Goal: Navigation & Orientation: Go to known website

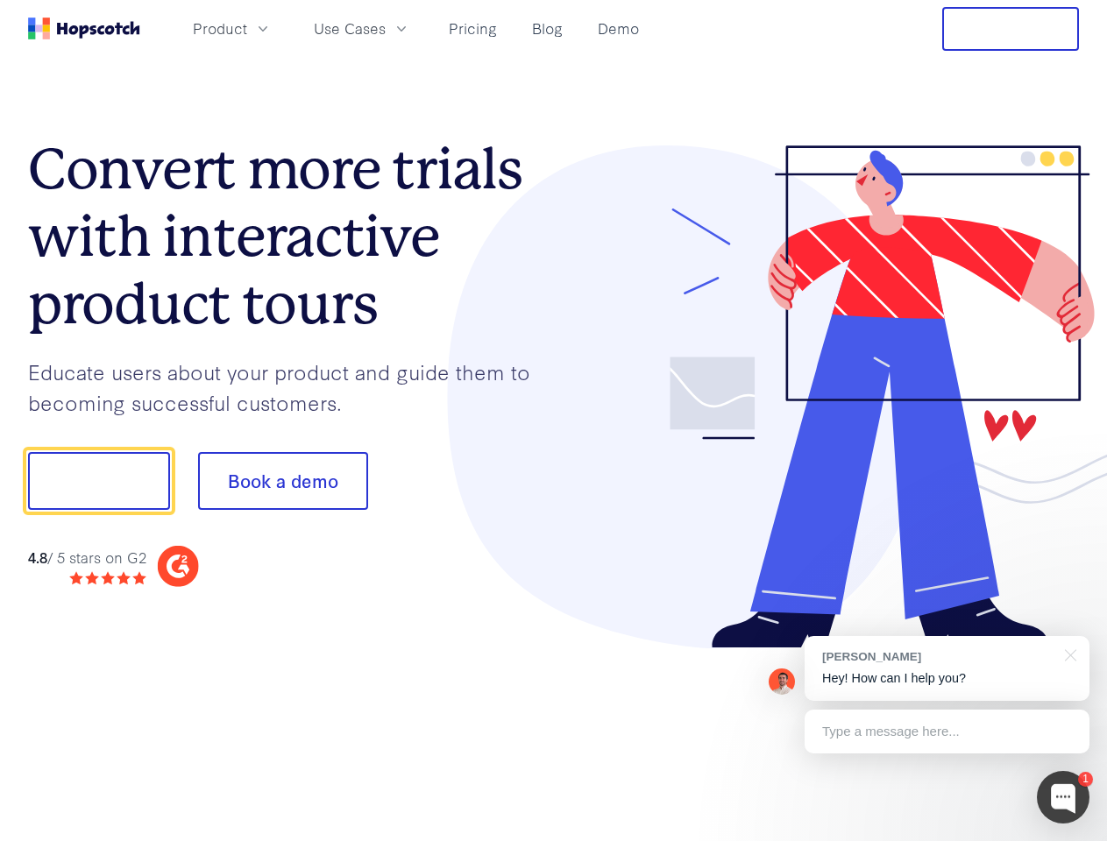
click at [554, 421] on div at bounding box center [817, 397] width 526 height 504
click at [247, 28] on span "Product" at bounding box center [220, 29] width 54 height 22
click at [386, 28] on span "Use Cases" at bounding box center [350, 29] width 72 height 22
click at [1010, 29] on button "Free Trial" at bounding box center [1010, 29] width 137 height 44
click at [98, 481] on button "Show me!" at bounding box center [99, 481] width 142 height 58
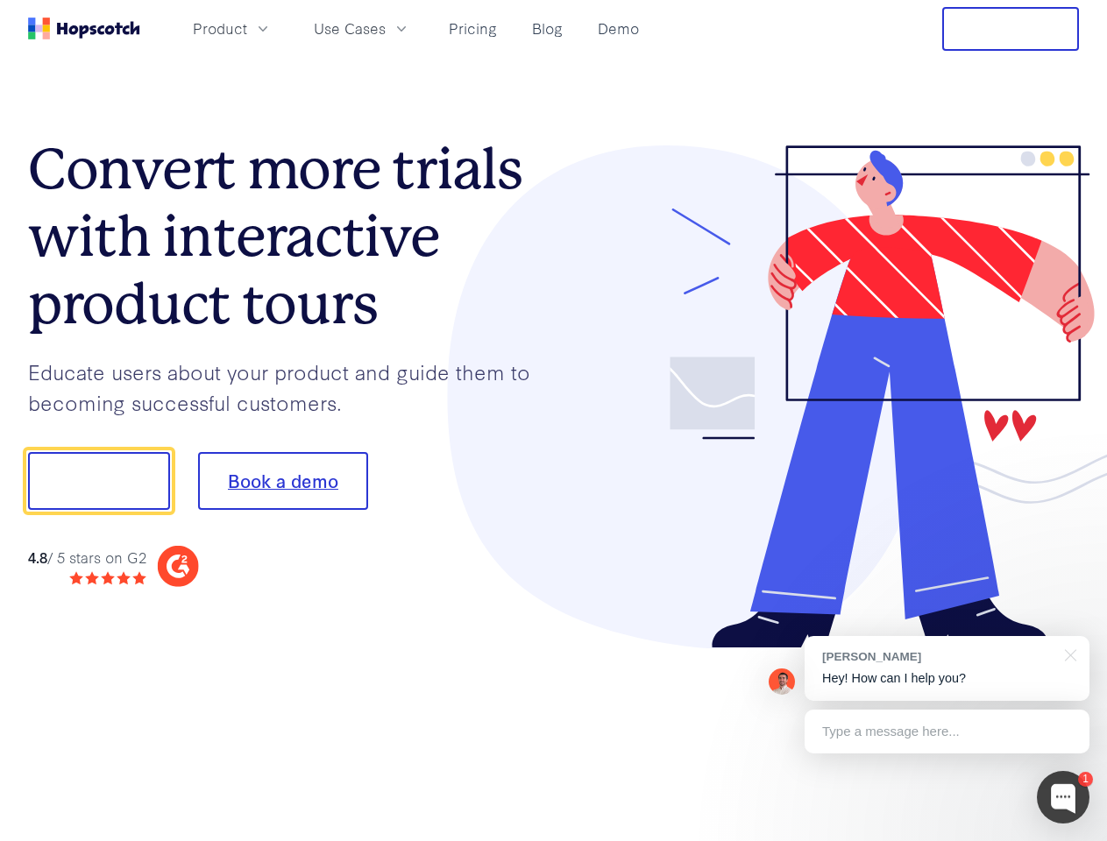
click at [282, 481] on button "Book a demo" at bounding box center [283, 481] width 170 height 58
click at [1063, 797] on div at bounding box center [1063, 797] width 53 height 53
click at [946, 669] on div "[PERSON_NAME] Hey! How can I help you?" at bounding box center [946, 668] width 285 height 65
click at [1067, 654] on div at bounding box center [925, 596] width 329 height 350
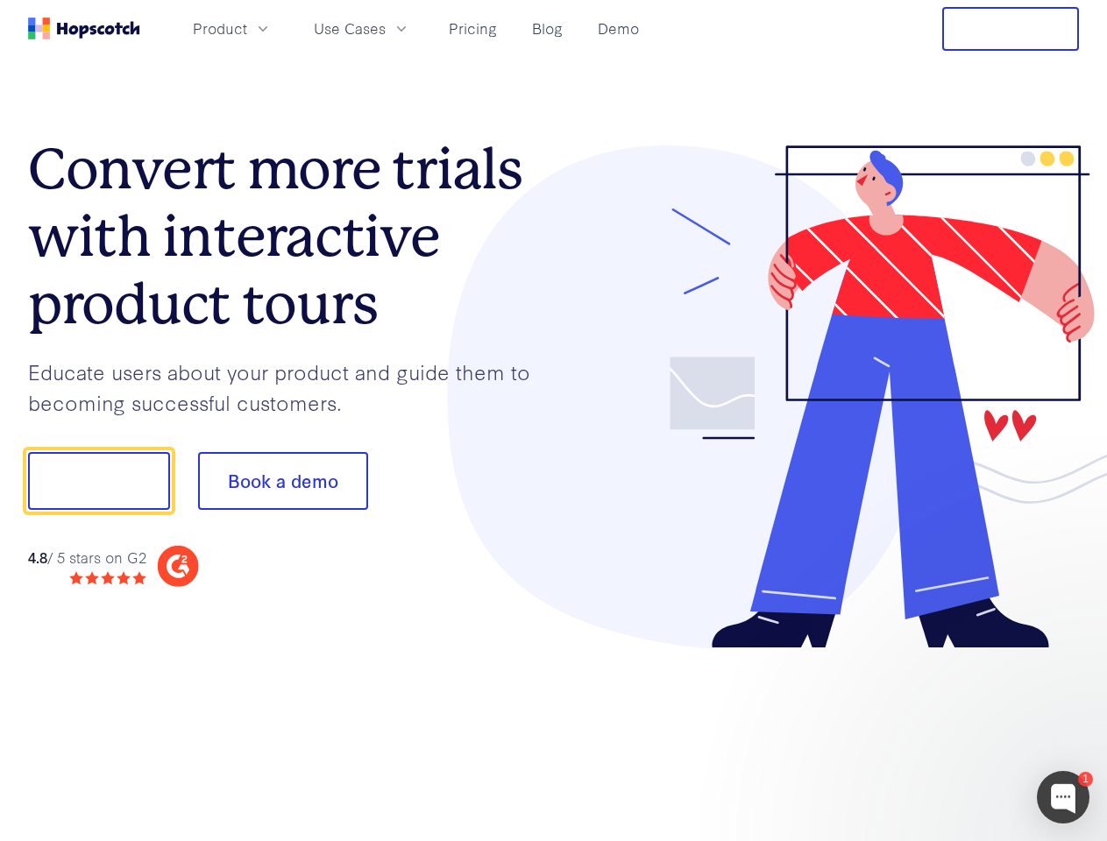
click at [946, 732] on div at bounding box center [925, 596] width 329 height 350
